Goal: Transaction & Acquisition: Purchase product/service

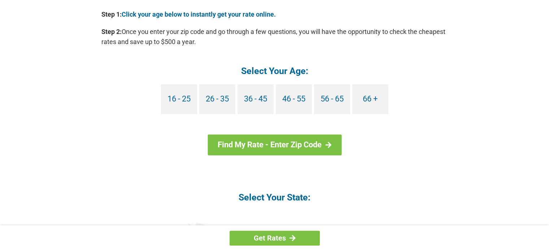
scroll to position [678, 0]
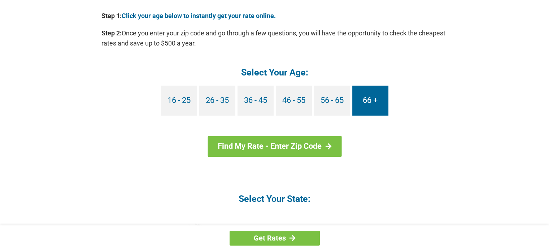
click at [374, 97] on link "66 +" at bounding box center [370, 101] width 36 height 30
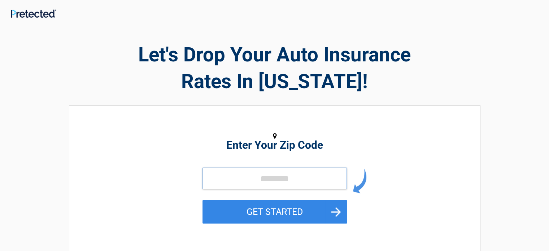
click at [224, 180] on input "tel" at bounding box center [274, 178] width 144 height 22
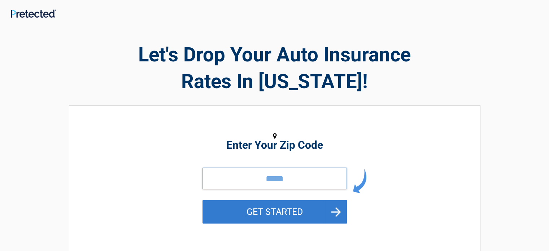
type input "*****"
click at [339, 211] on button "GET STARTED" at bounding box center [274, 211] width 144 height 23
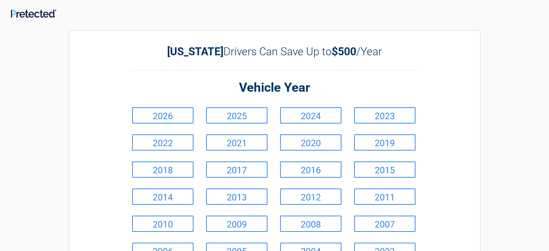
click at [339, 211] on li "2008" at bounding box center [312, 223] width 74 height 27
click at [377, 225] on link "2007" at bounding box center [384, 223] width 61 height 16
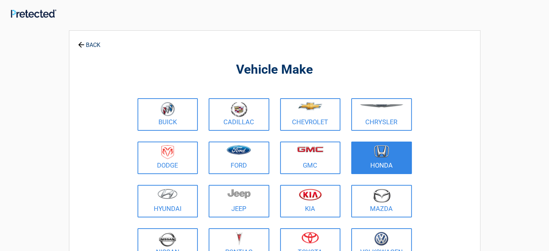
click at [384, 162] on link "Honda" at bounding box center [381, 157] width 61 height 32
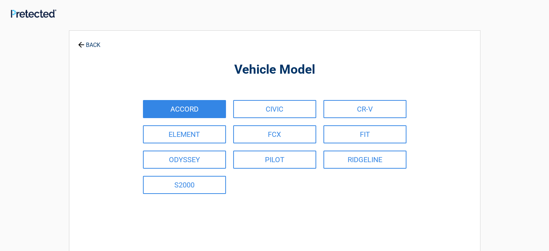
click at [187, 109] on link "ACCORD" at bounding box center [184, 109] width 83 height 18
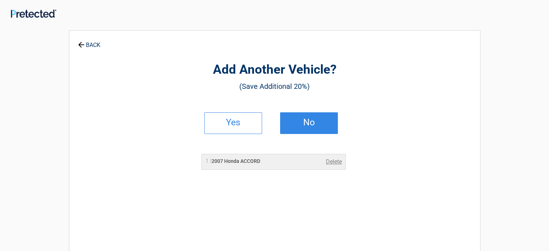
click at [307, 115] on link "No" at bounding box center [309, 123] width 58 height 22
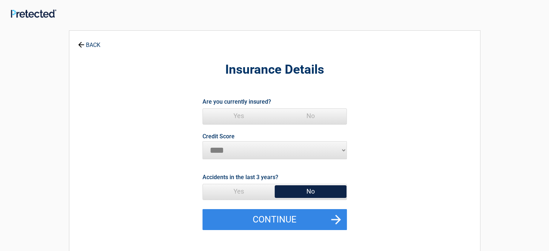
click at [240, 112] on span "Yes" at bounding box center [239, 116] width 72 height 14
